Goal: Task Accomplishment & Management: Manage account settings

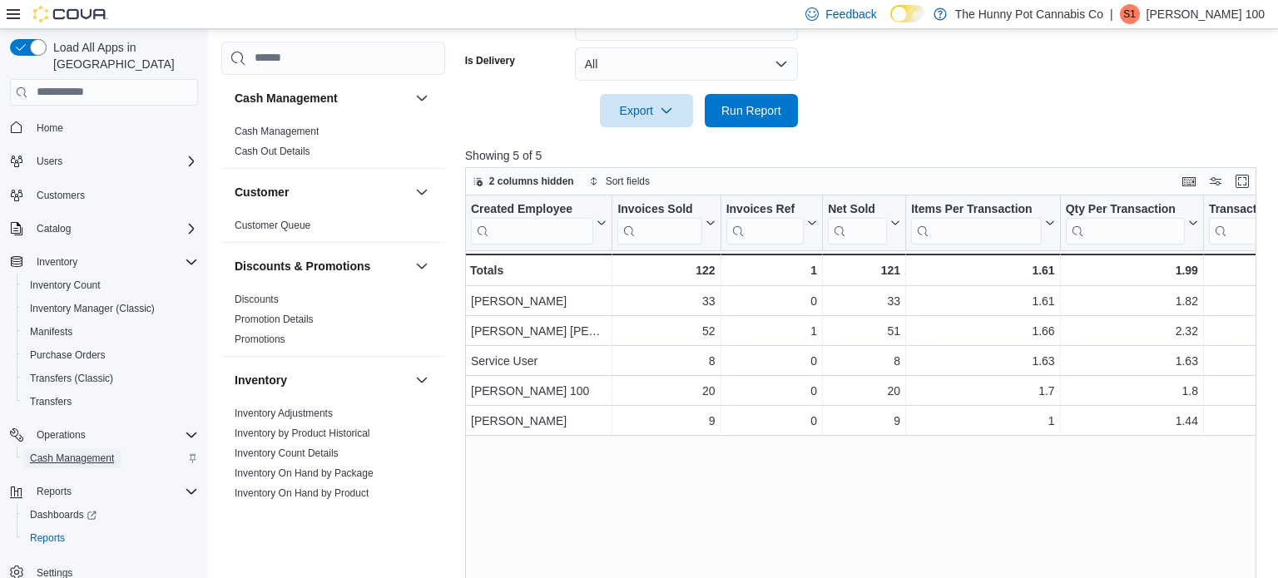
click at [71, 452] on span "Cash Management" at bounding box center [72, 458] width 84 height 13
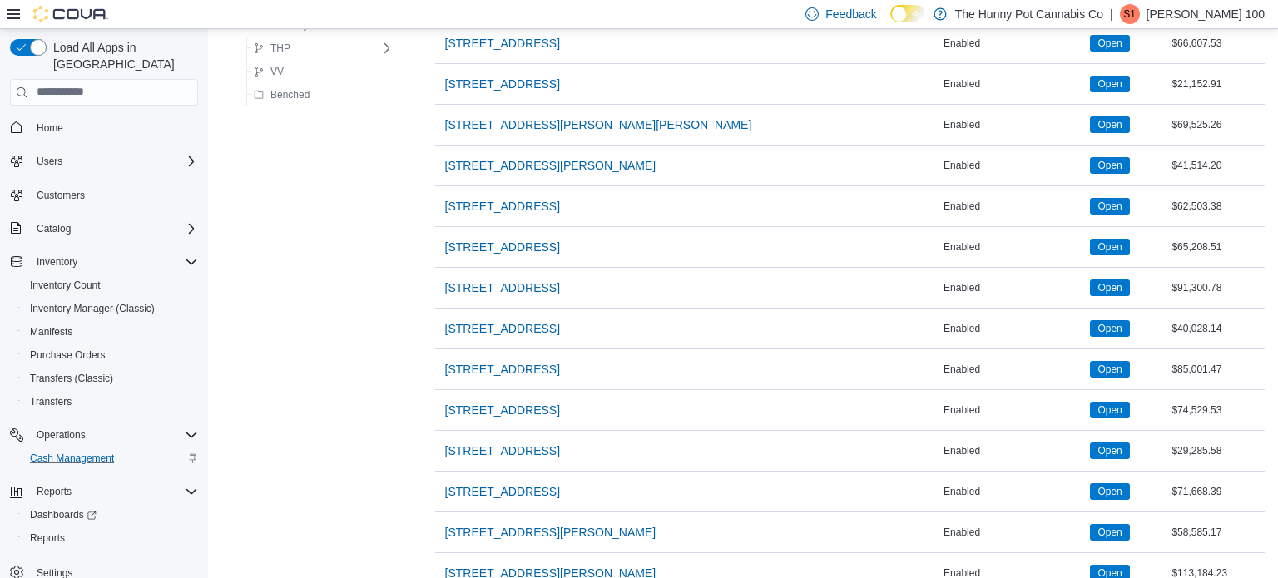
scroll to position [1216, 0]
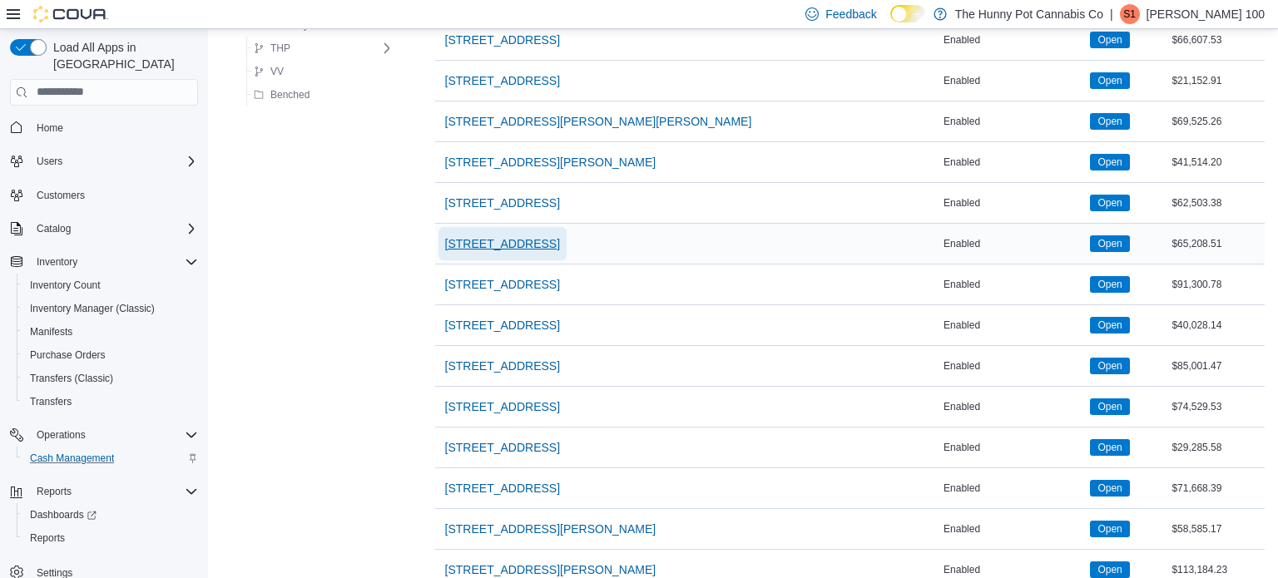
click at [459, 247] on span "[STREET_ADDRESS]" at bounding box center [502, 243] width 115 height 33
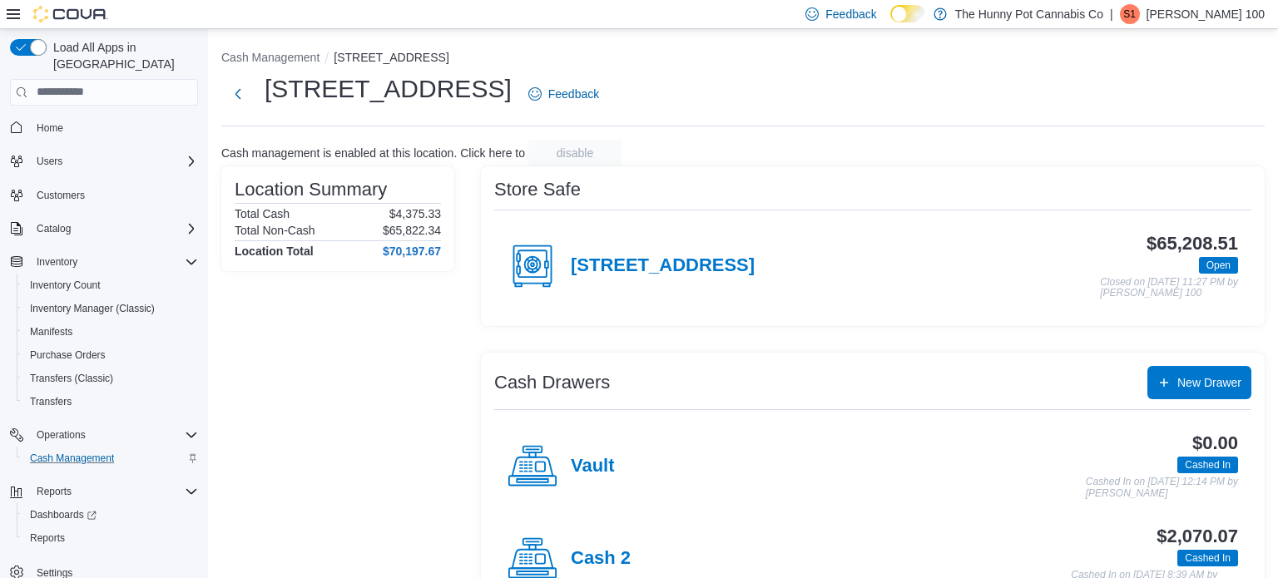
scroll to position [145, 0]
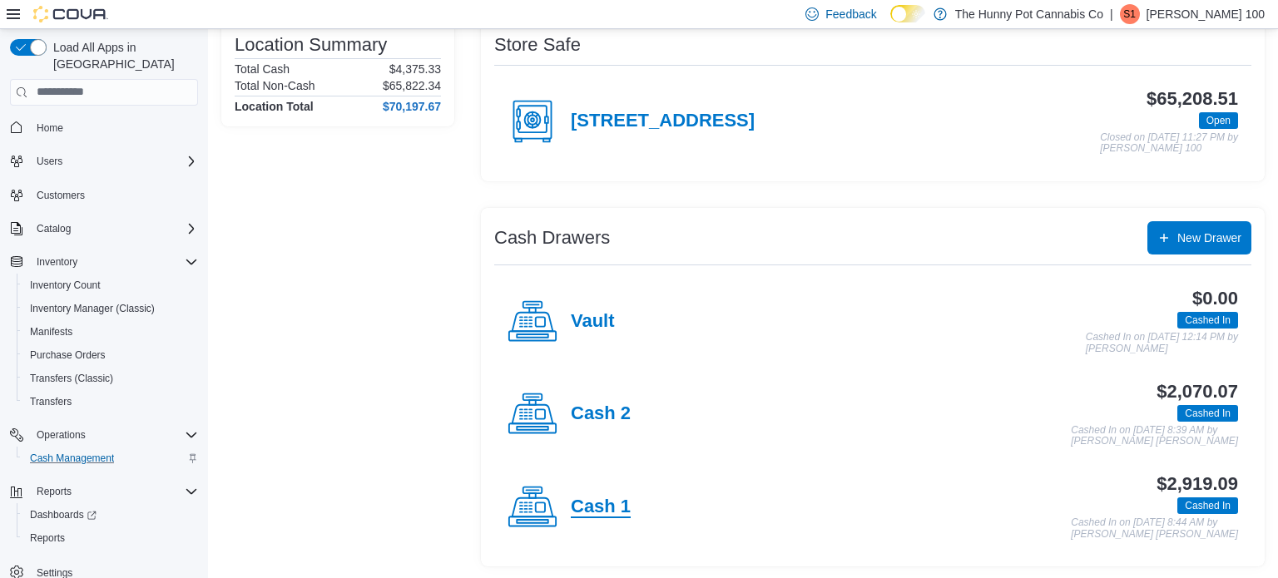
click at [582, 512] on h4 "Cash 1" at bounding box center [601, 508] width 60 height 22
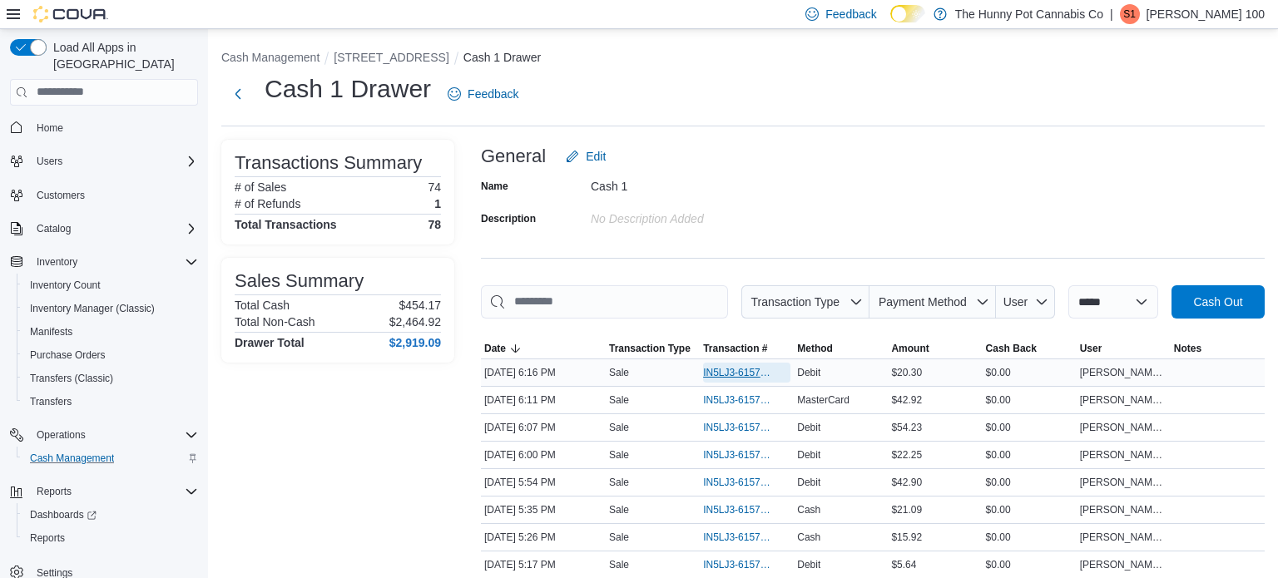
click at [726, 380] on span "IN5LJ3-6157819" at bounding box center [746, 373] width 87 height 20
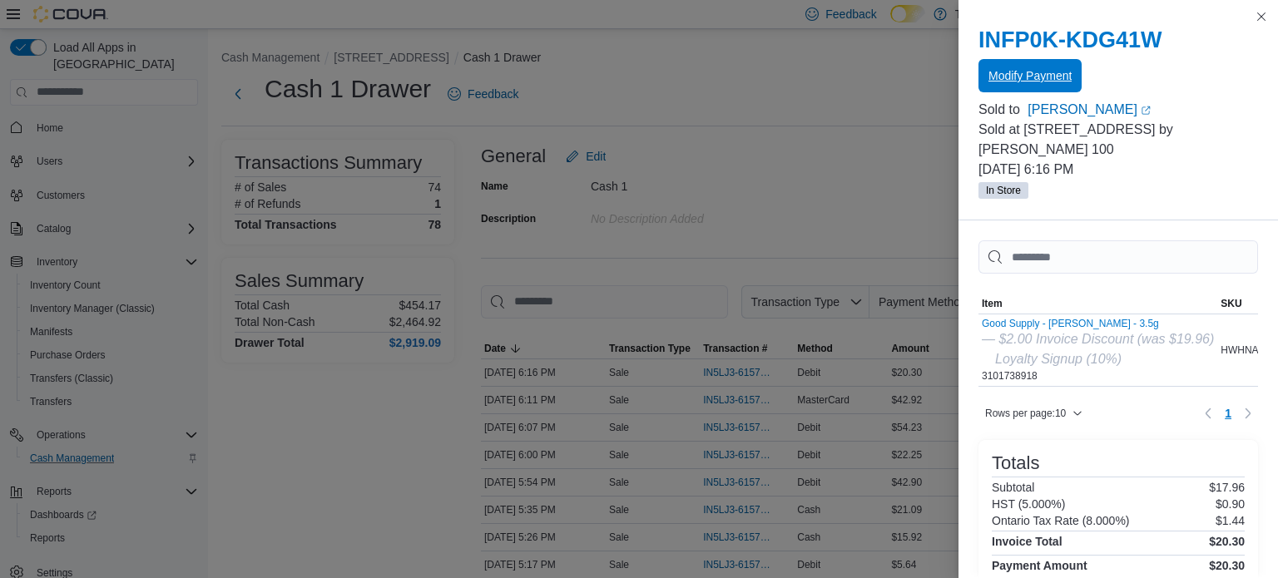
click at [1052, 67] on span "Modify Payment" at bounding box center [1029, 75] width 83 height 33
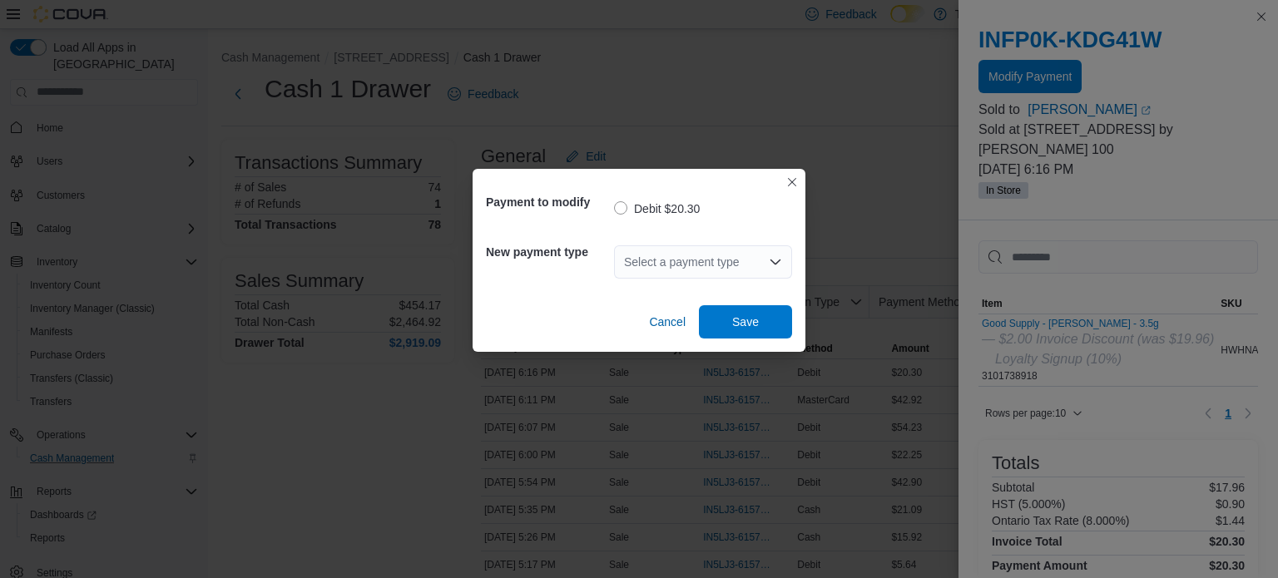
click at [700, 274] on div "Select a payment type" at bounding box center [703, 261] width 178 height 33
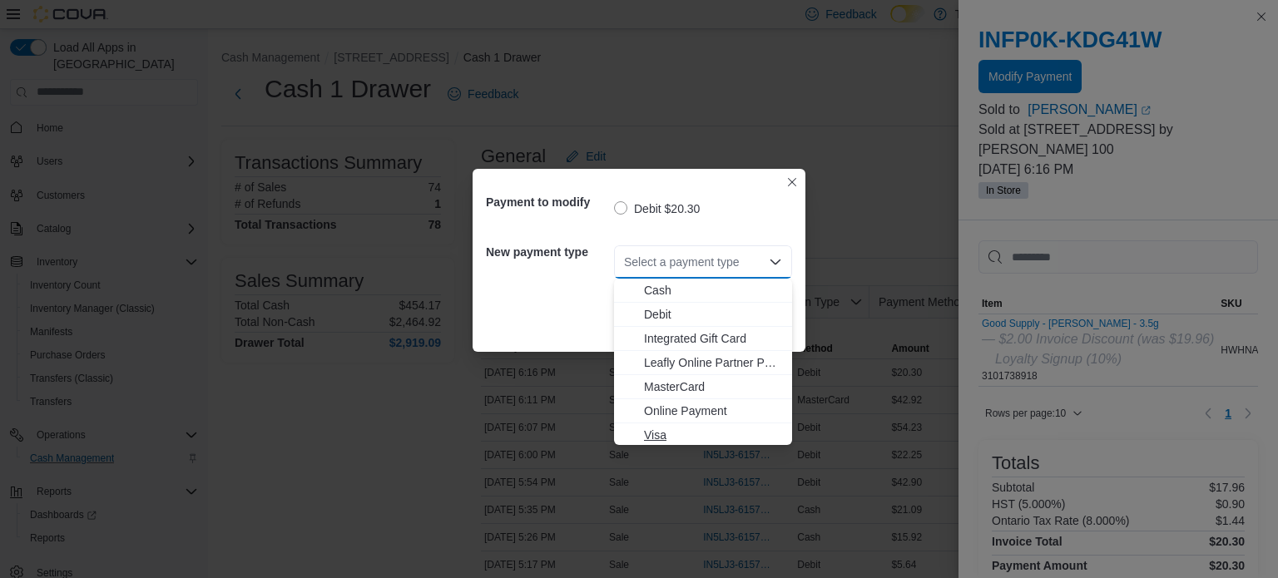
click at [659, 427] on span "Visa" at bounding box center [713, 435] width 138 height 17
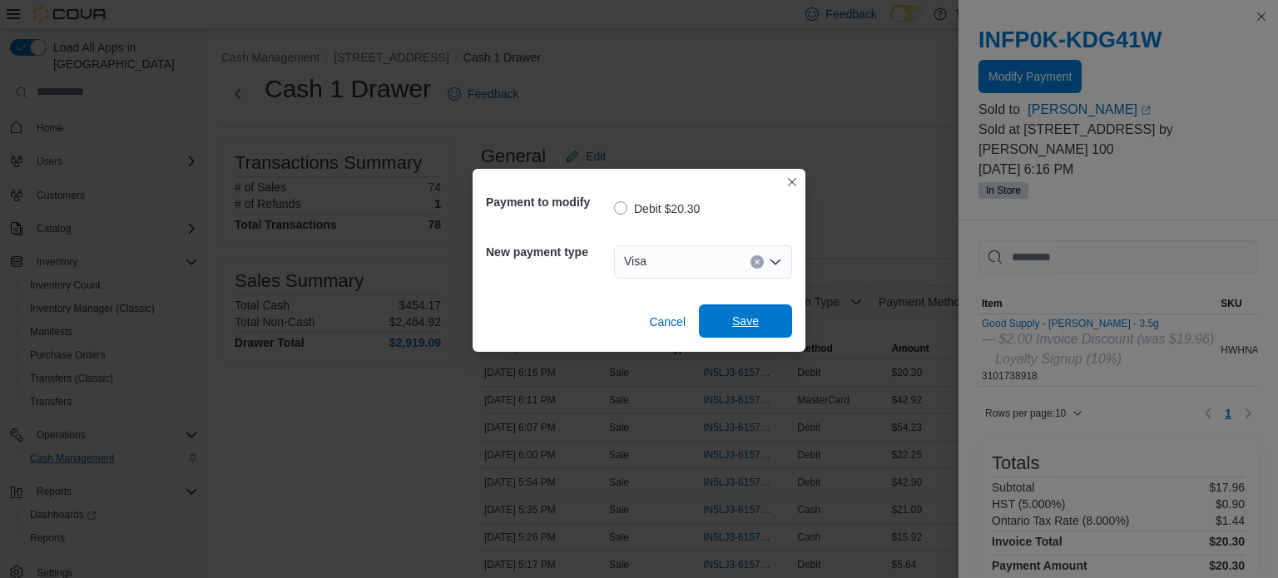
click at [732, 314] on span "Save" at bounding box center [745, 321] width 27 height 17
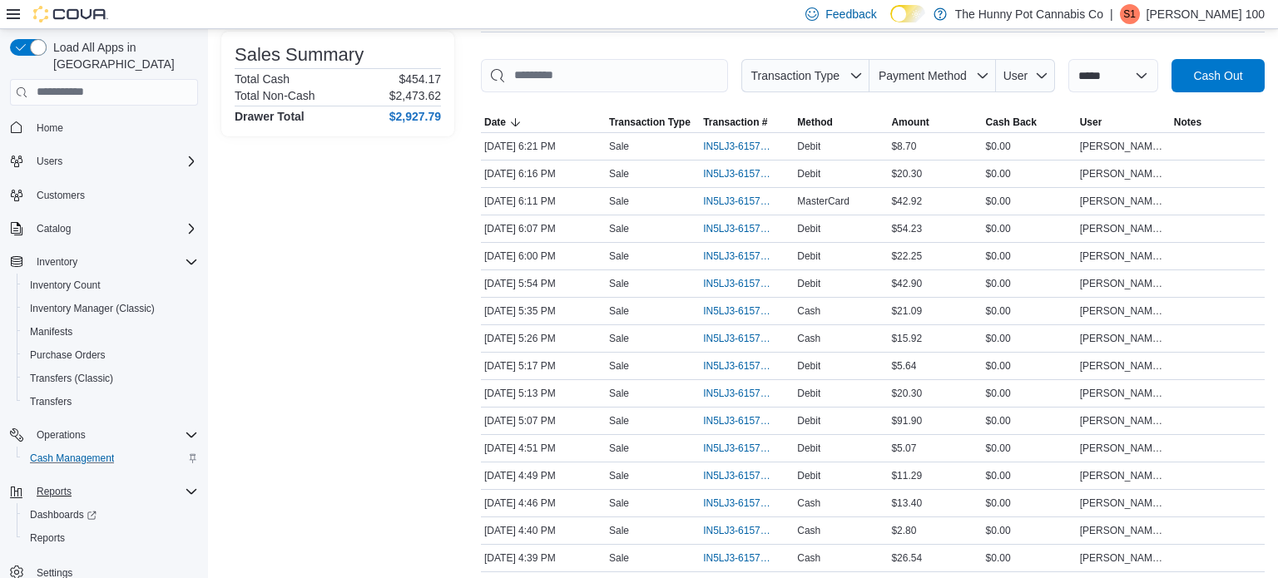
scroll to position [3, 0]
click at [48, 528] on span "Reports" at bounding box center [47, 534] width 35 height 13
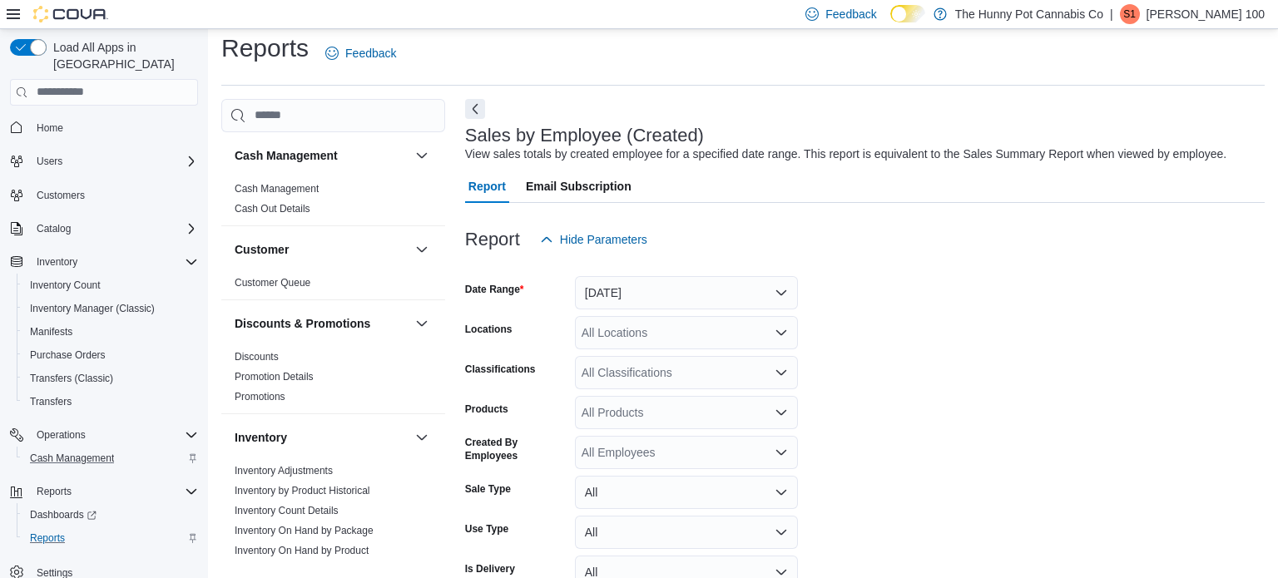
scroll to position [38, 0]
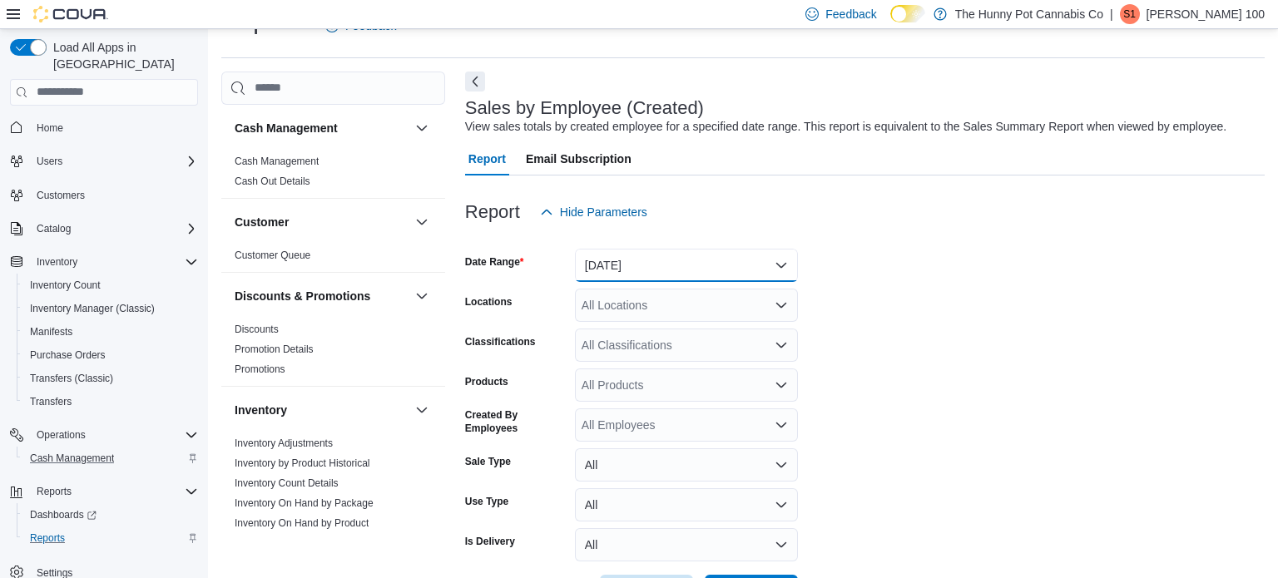
click at [700, 260] on button "[DATE]" at bounding box center [686, 265] width 223 height 33
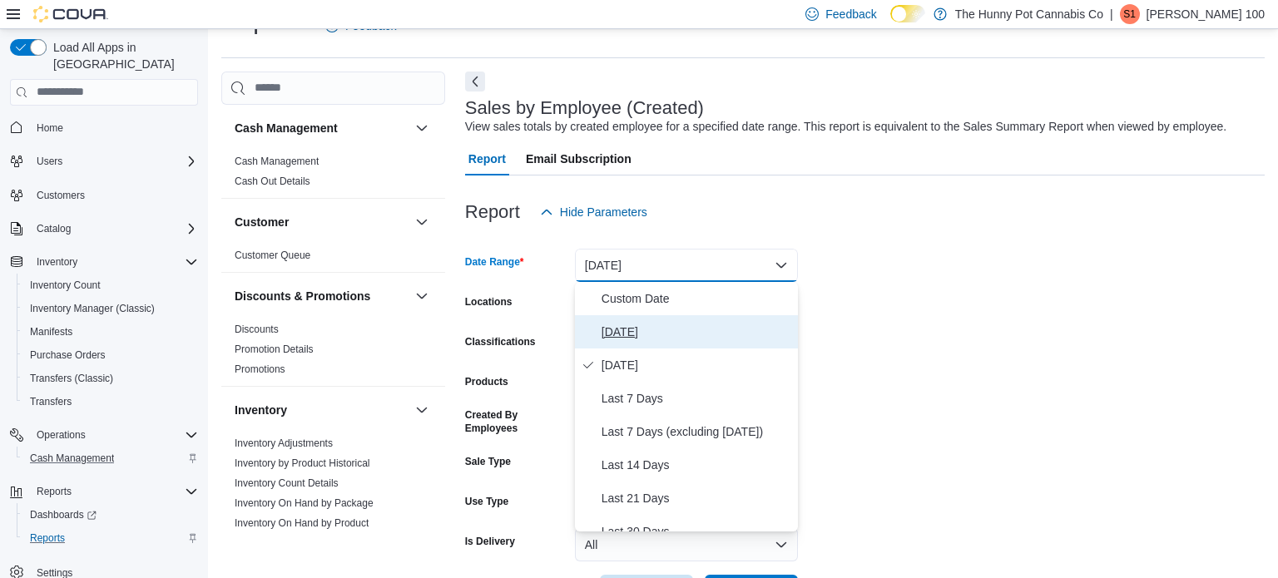
click at [667, 334] on span "[DATE]" at bounding box center [696, 332] width 190 height 20
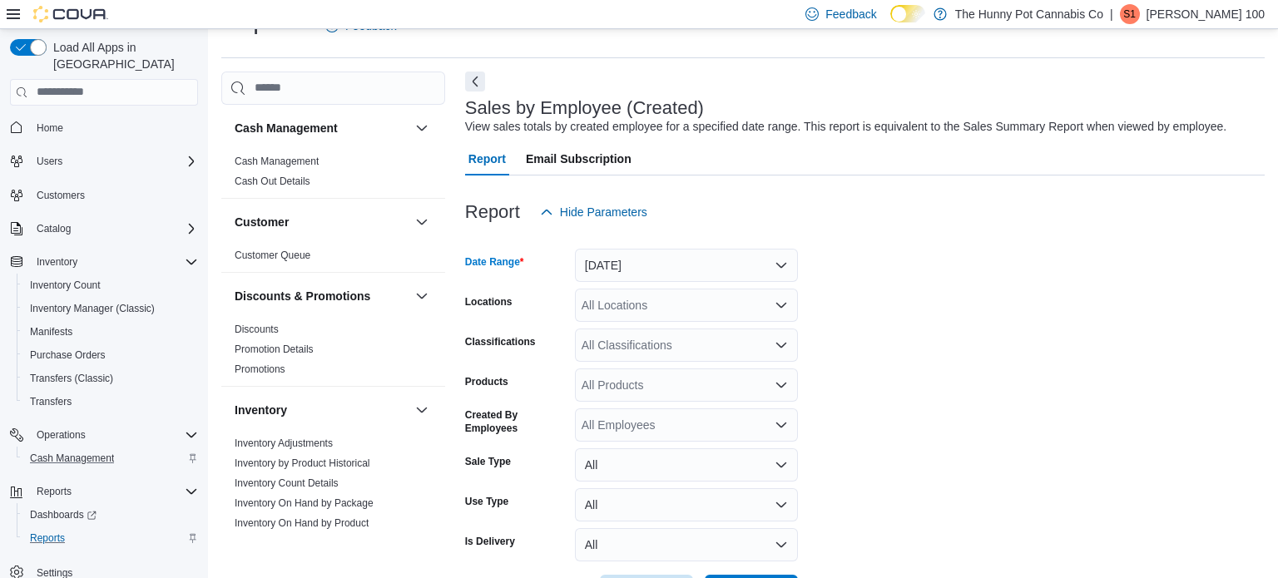
click at [643, 315] on div "All Locations" at bounding box center [686, 305] width 223 height 33
type input "***"
click at [668, 336] on span "[STREET_ADDRESS]" at bounding box center [676, 333] width 115 height 17
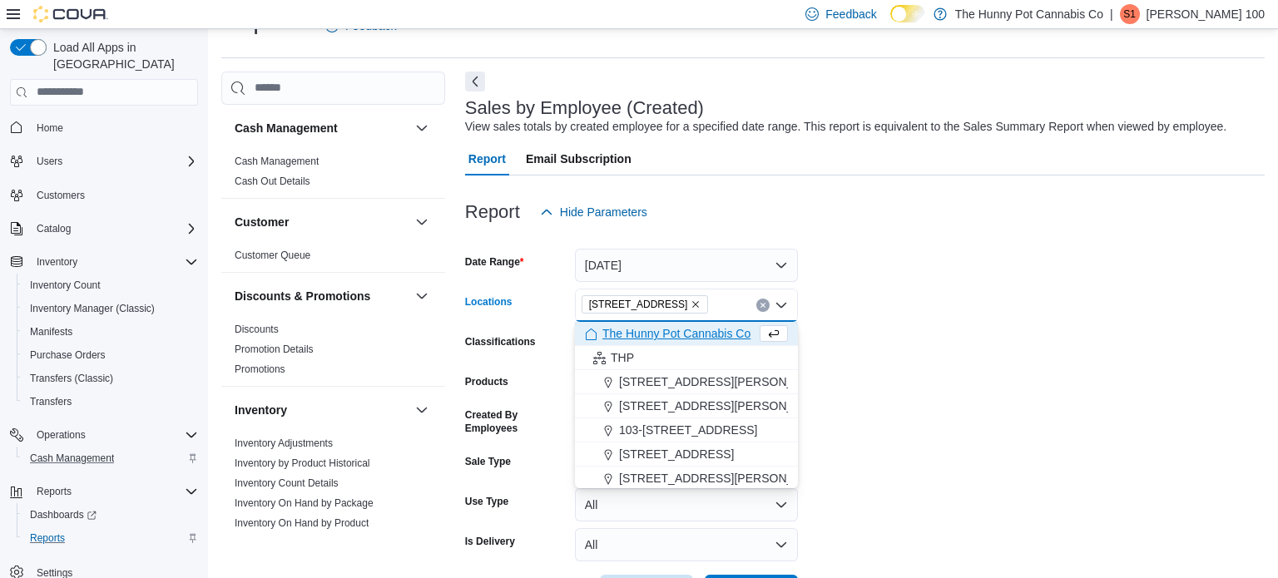
click at [878, 372] on form "Date Range [DATE] Locations [STREET_ADDRESS] Selected. [STREET_ADDRESS] Press B…" at bounding box center [864, 418] width 799 height 379
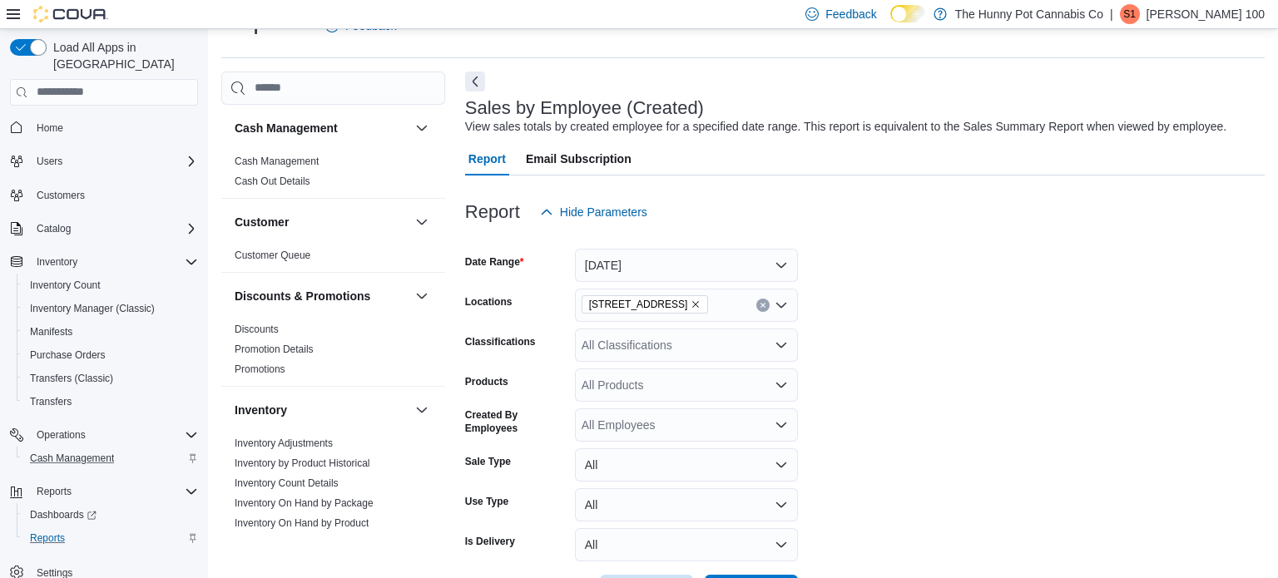
scroll to position [101, 0]
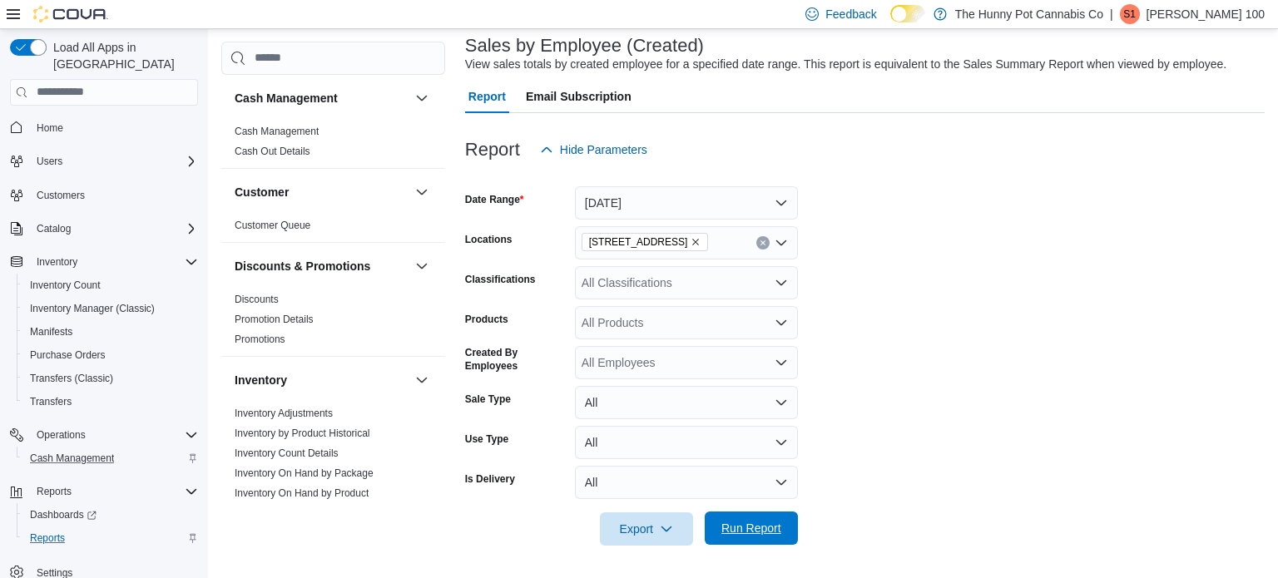
click at [744, 527] on span "Run Report" at bounding box center [751, 528] width 60 height 17
